Goal: Information Seeking & Learning: Learn about a topic

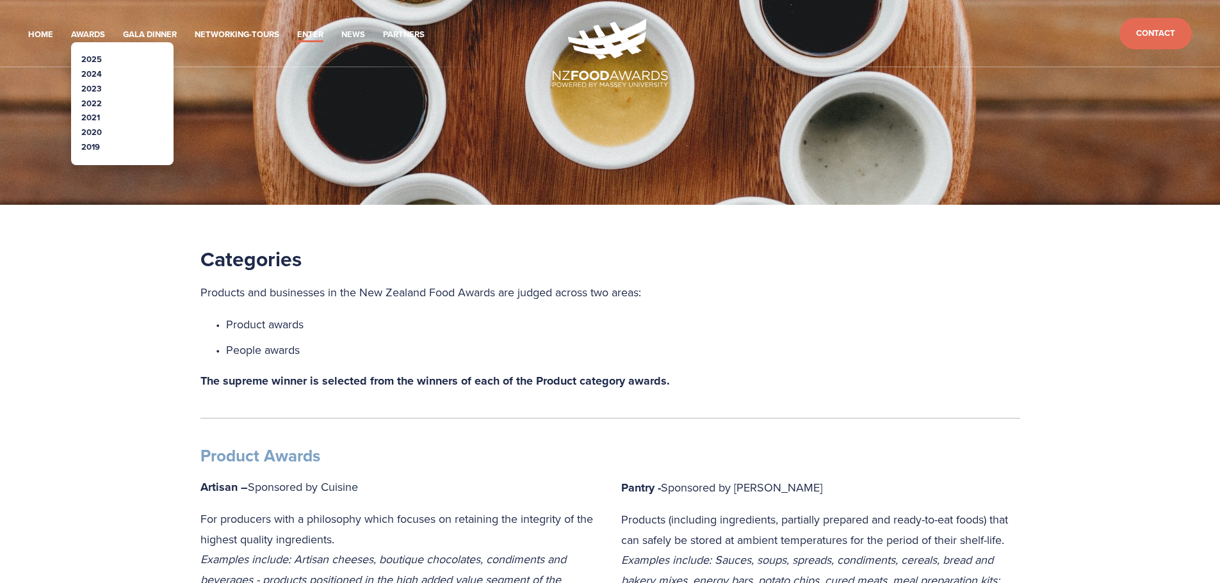
click at [93, 147] on link "2019" at bounding box center [90, 147] width 19 height 12
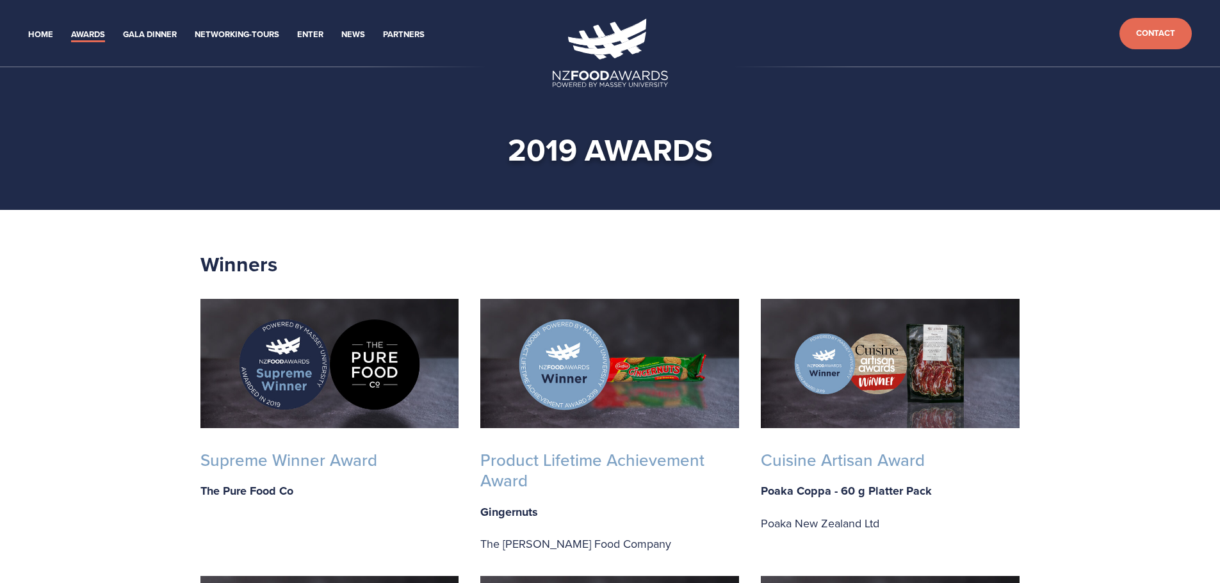
click at [355, 380] on img at bounding box center [329, 363] width 259 height 129
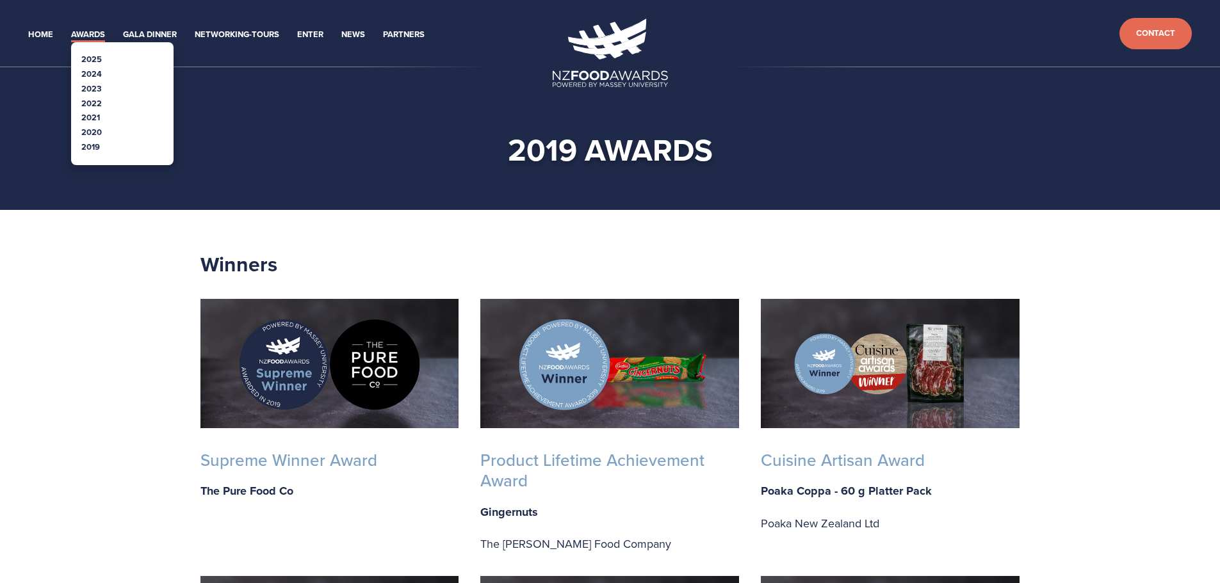
click at [97, 136] on link "2020" at bounding box center [91, 132] width 20 height 12
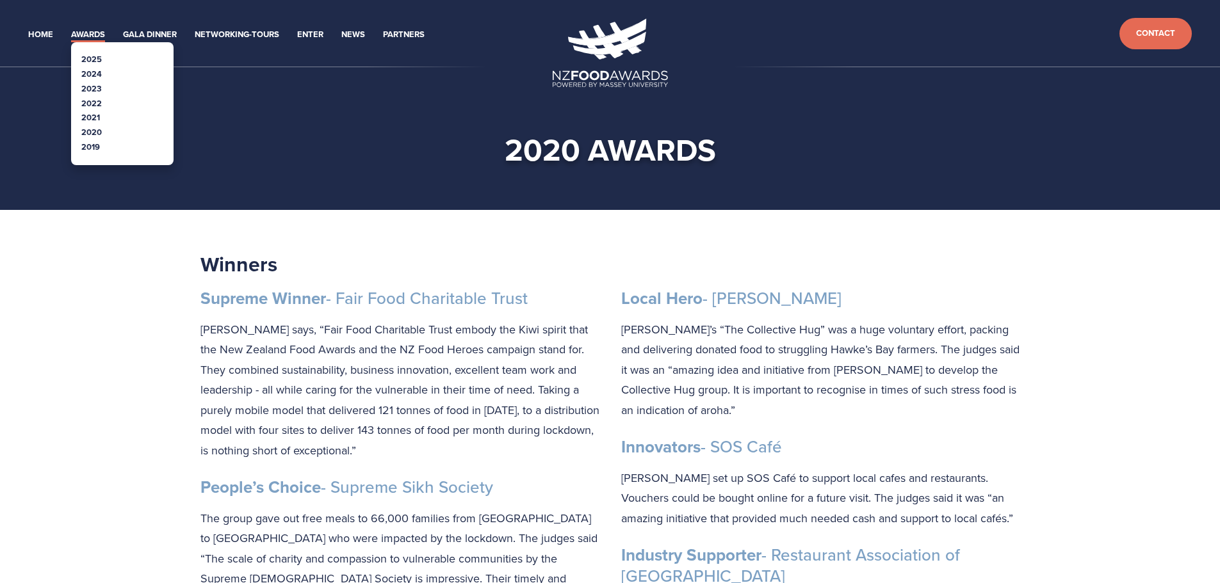
click at [95, 120] on link "2021" at bounding box center [90, 117] width 19 height 12
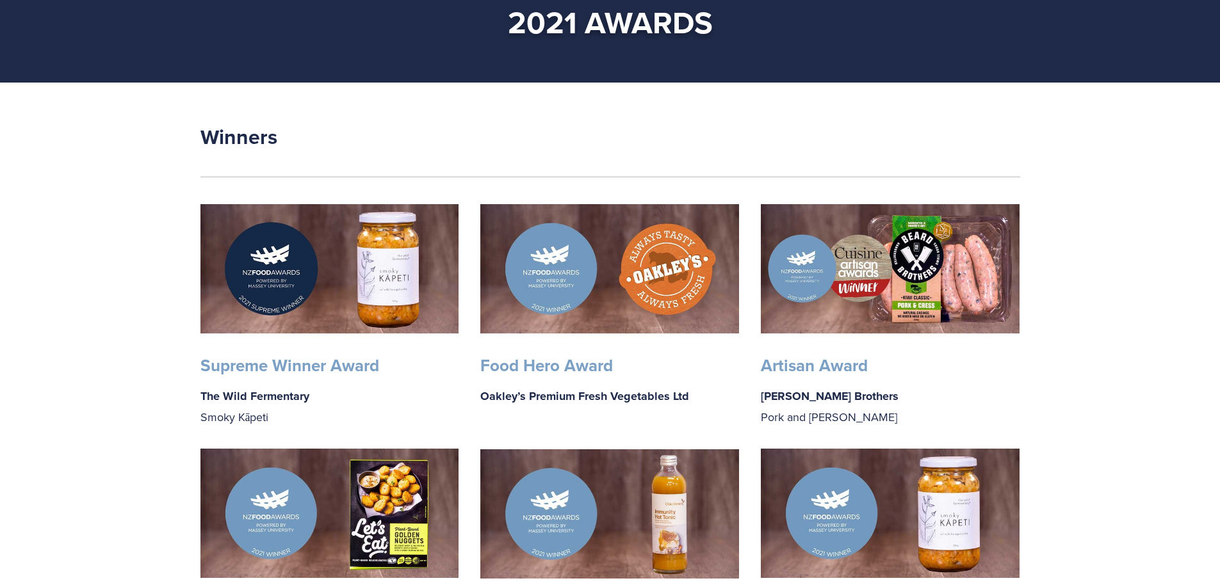
scroll to position [128, 0]
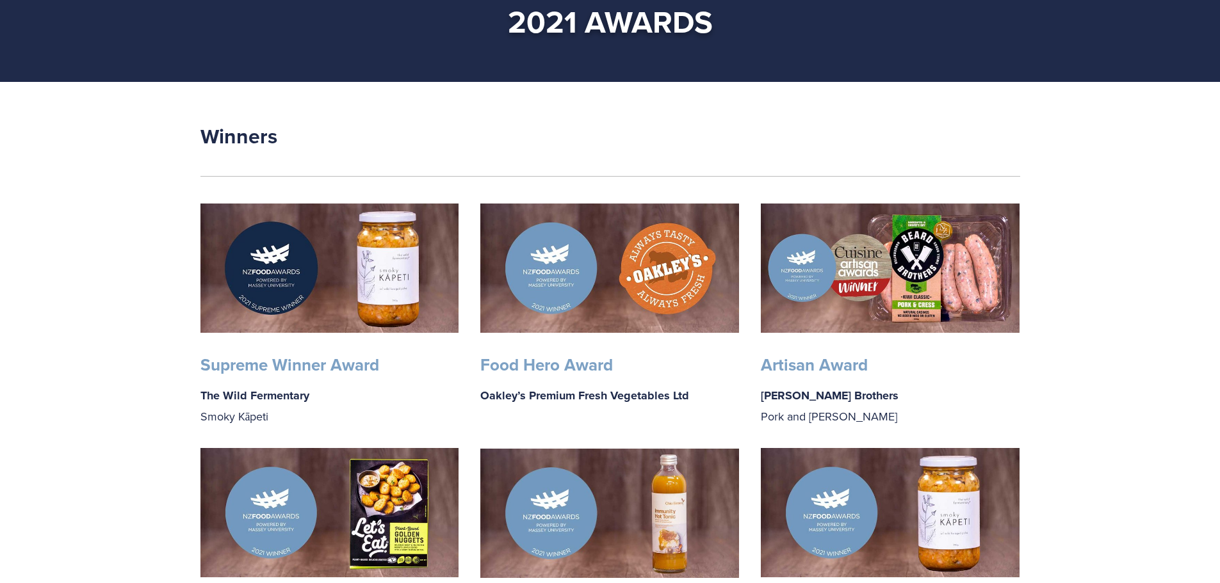
click at [280, 362] on strong "Supreme Winner Award" at bounding box center [289, 365] width 179 height 24
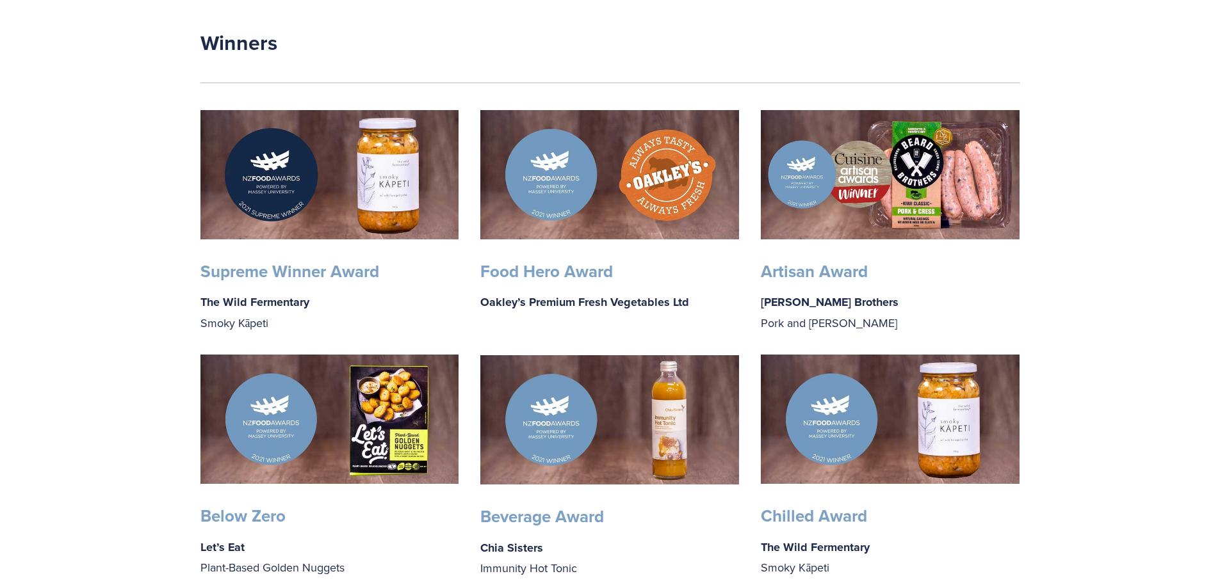
scroll to position [0, 0]
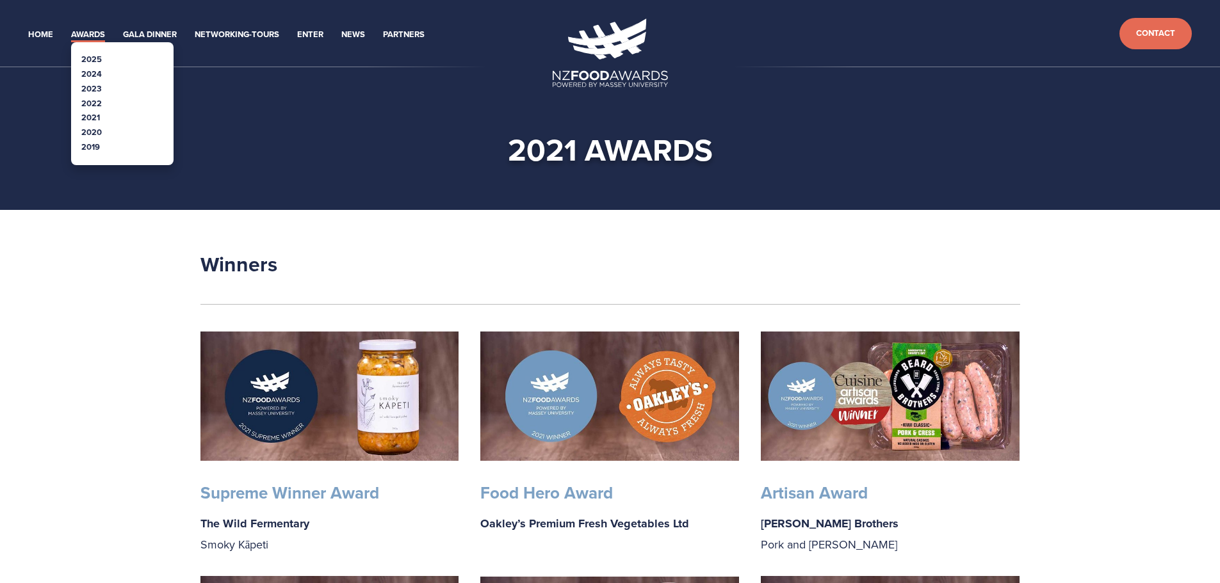
click at [95, 102] on link "2022" at bounding box center [91, 103] width 20 height 12
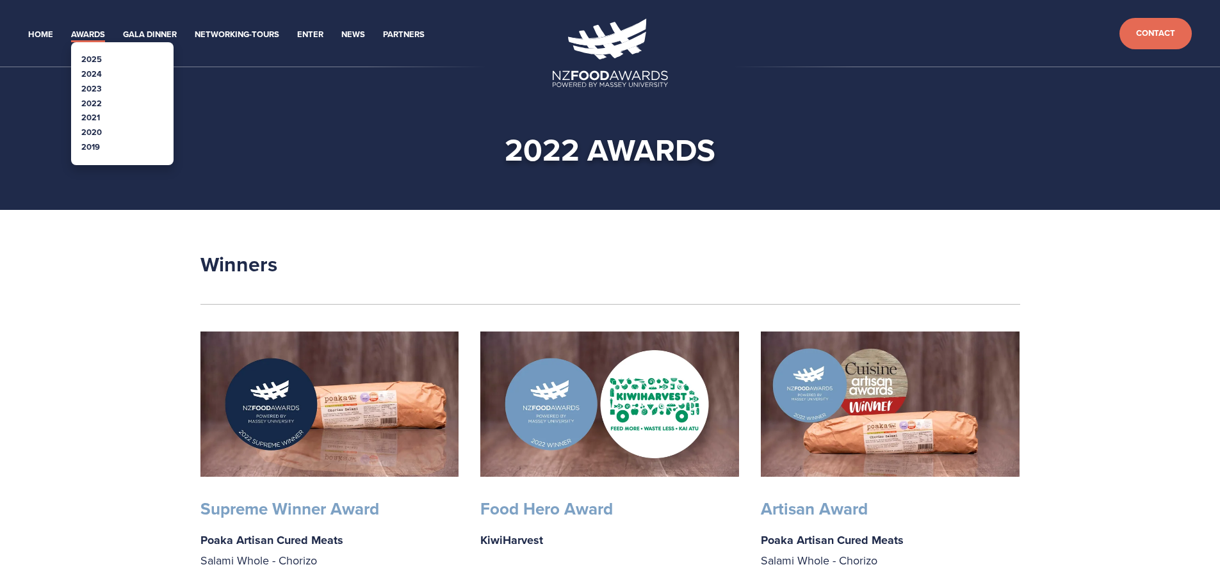
click at [97, 88] on link "2023" at bounding box center [91, 89] width 20 height 12
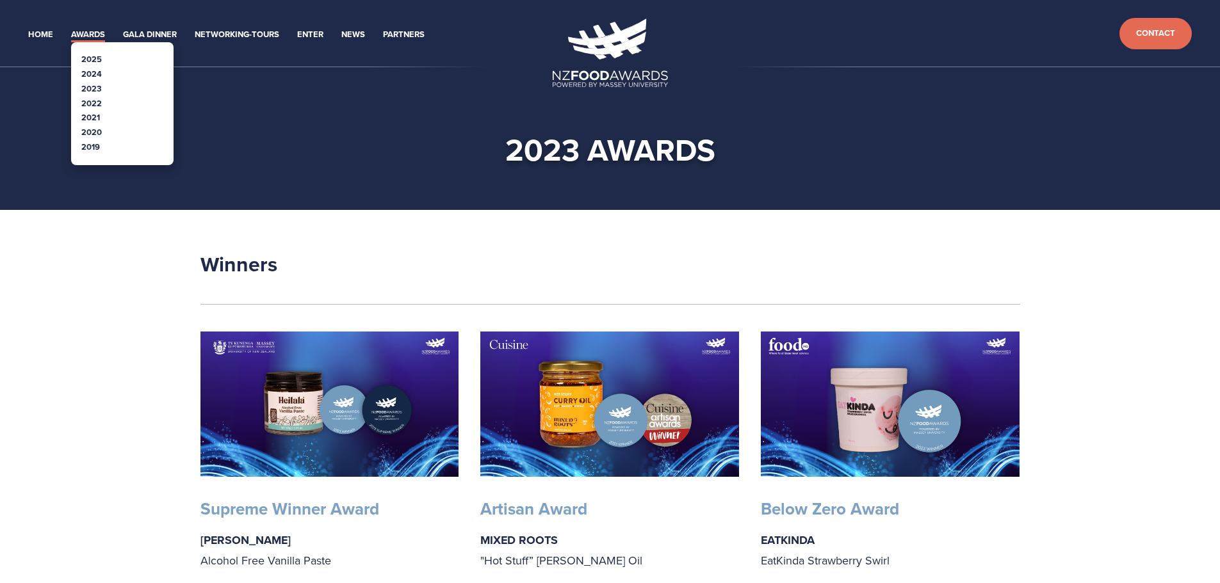
click at [93, 29] on link "Awards" at bounding box center [88, 35] width 34 height 15
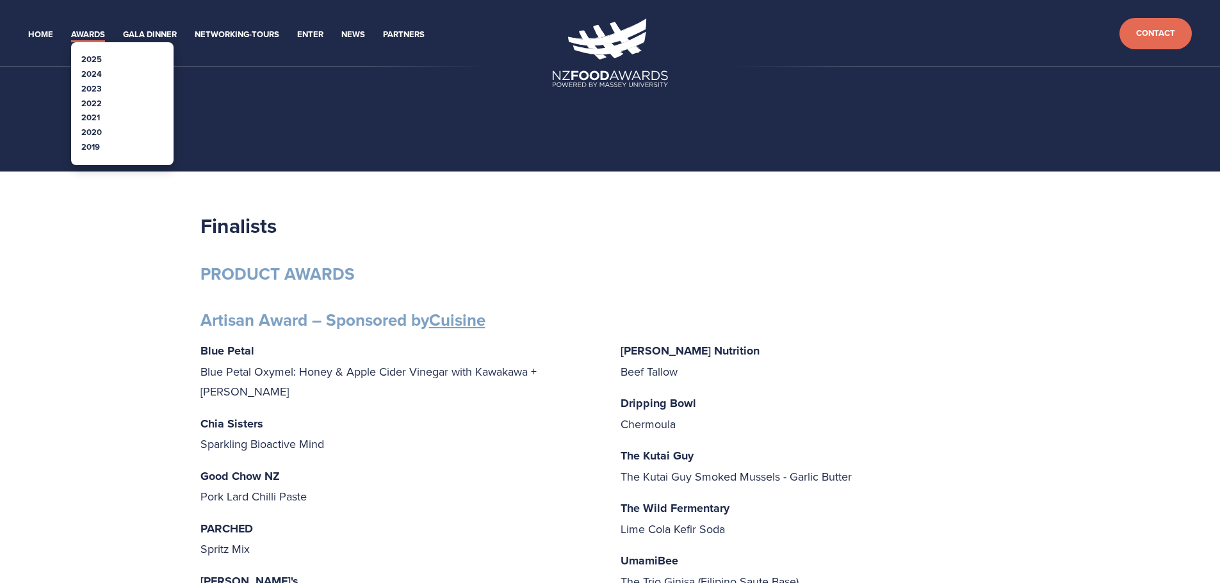
click at [88, 38] on link "Awards" at bounding box center [88, 35] width 34 height 15
click at [91, 76] on link "2024" at bounding box center [91, 74] width 20 height 12
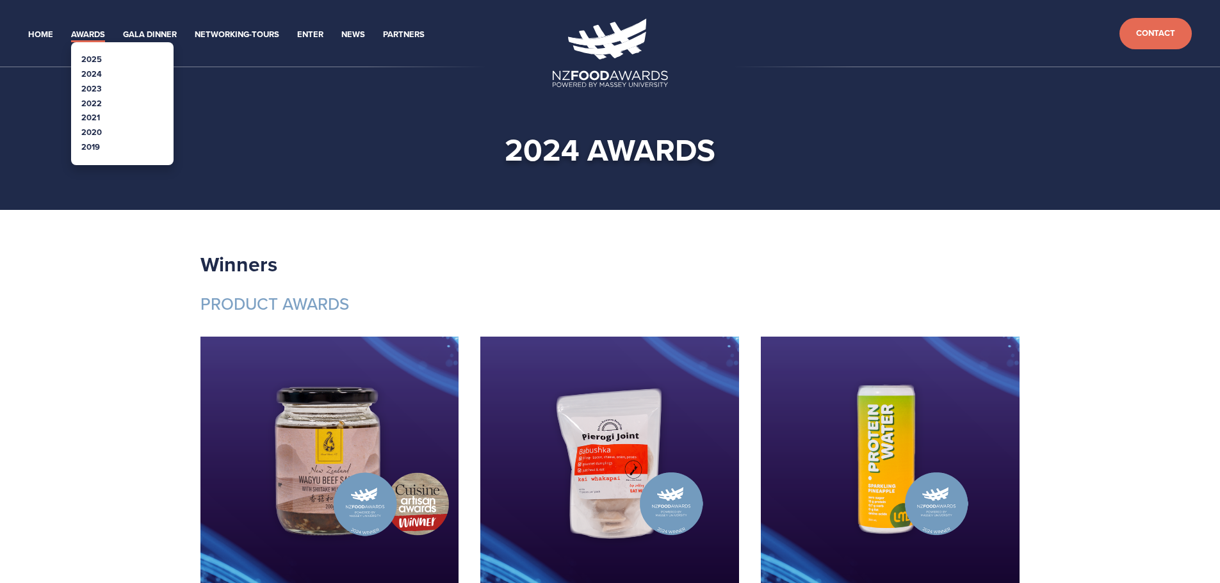
click at [91, 72] on link "2024" at bounding box center [91, 74] width 20 height 12
click at [92, 89] on link "2023" at bounding box center [91, 89] width 20 height 12
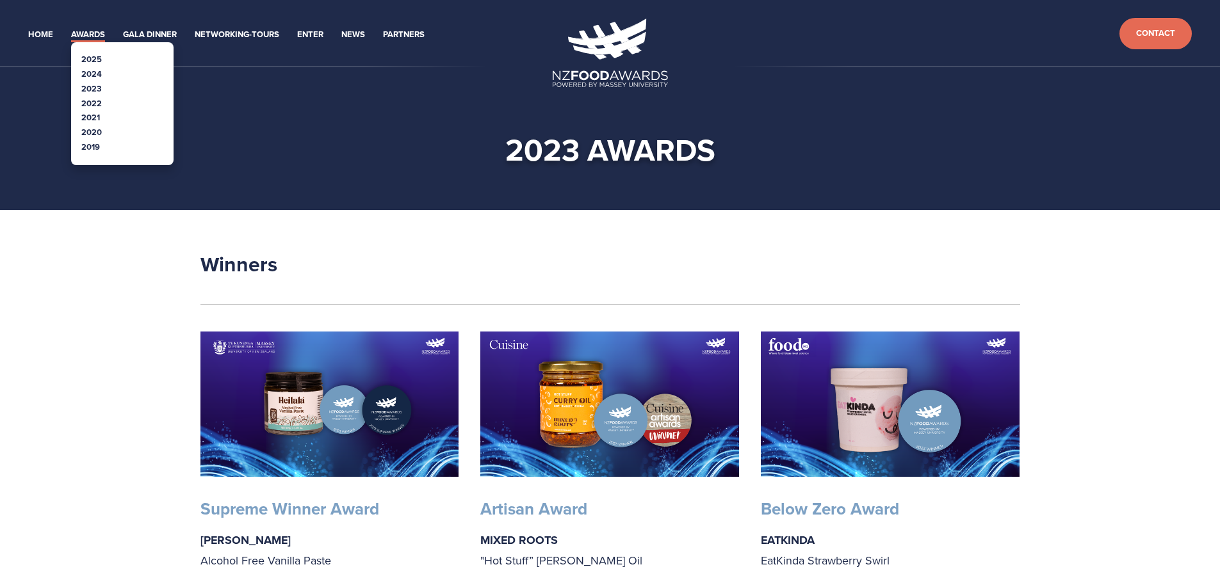
click at [93, 102] on link "2022" at bounding box center [91, 103] width 20 height 12
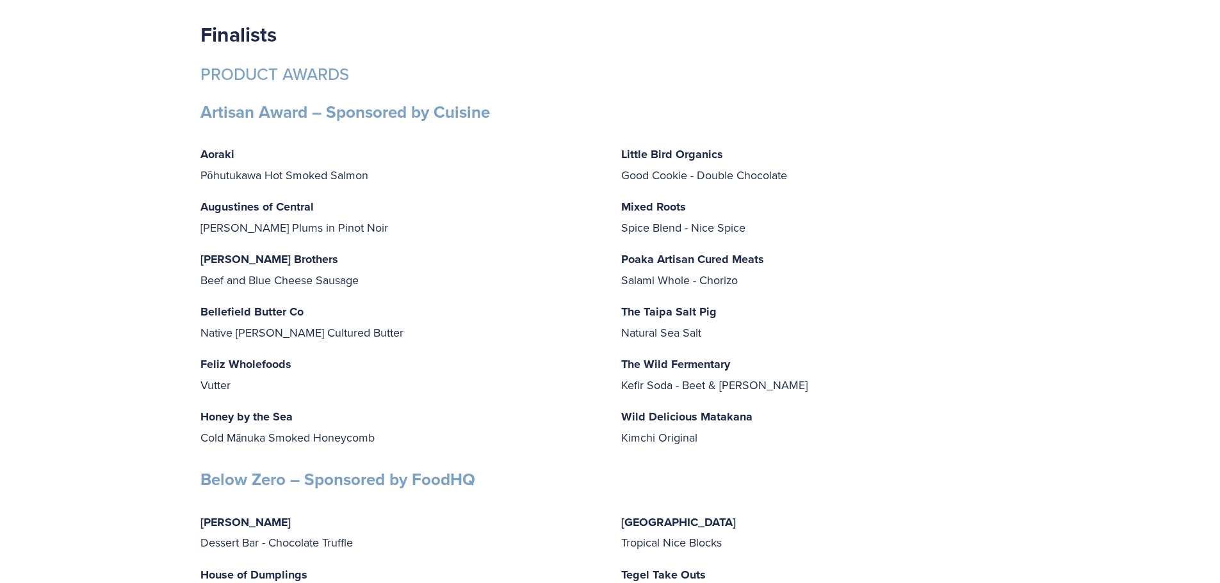
scroll to position [1408, 0]
